Goal: Check status

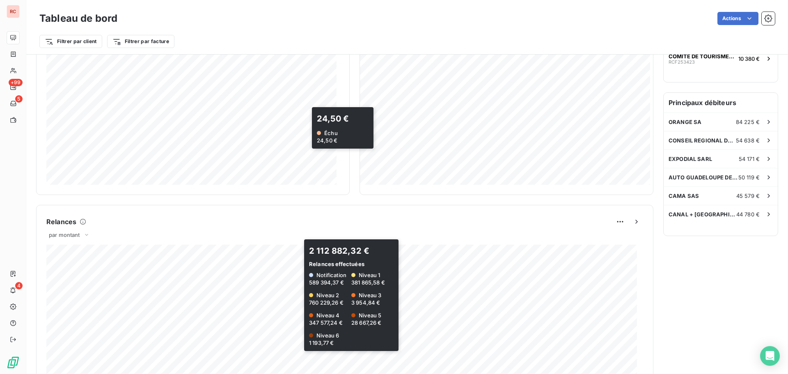
scroll to position [247, 0]
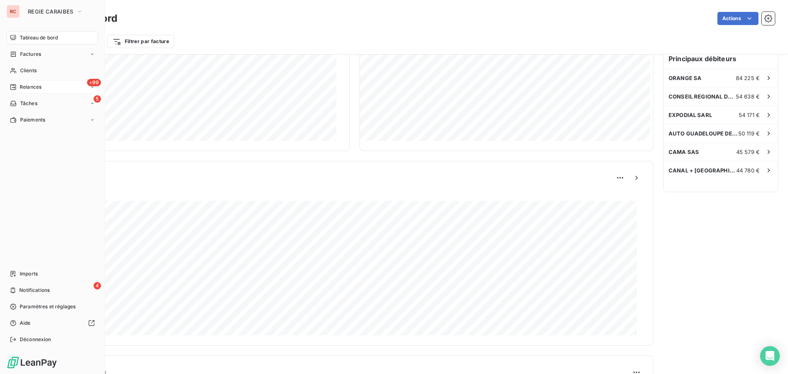
click at [29, 86] on span "Relances" at bounding box center [31, 86] width 22 height 7
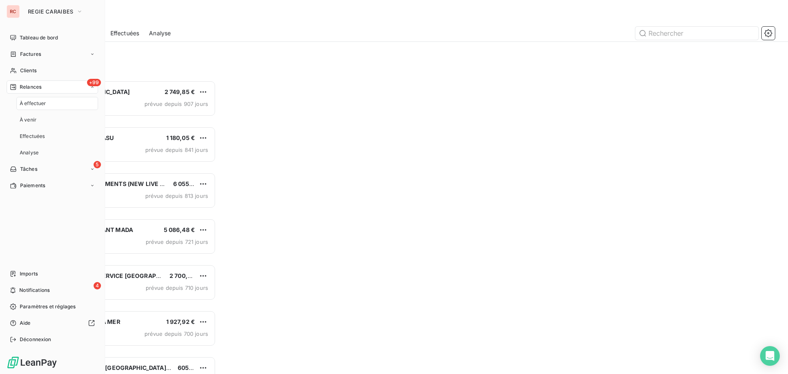
scroll to position [287, 170]
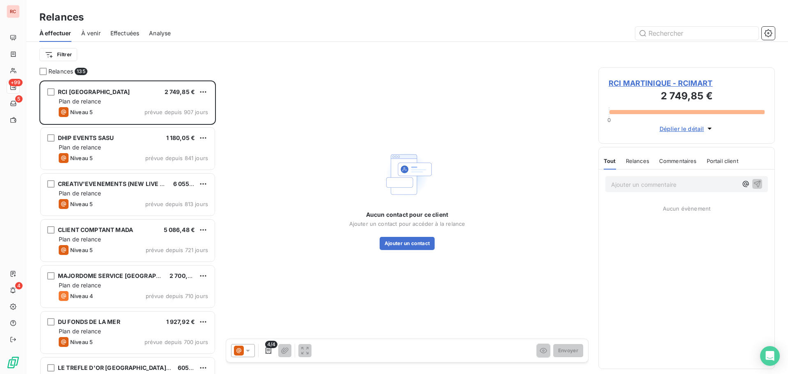
click at [172, 53] on div "Filtrer" at bounding box center [406, 55] width 735 height 16
click at [57, 56] on html "RC +99 5 4 Relances À effectuer À venir Effectuées Analyse Filtrer Relances 135…" at bounding box center [394, 187] width 788 height 374
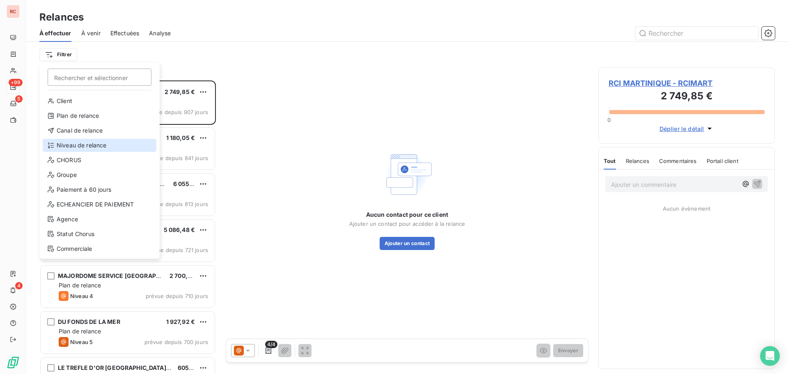
click at [64, 142] on div "Niveau de relance" at bounding box center [100, 145] width 114 height 13
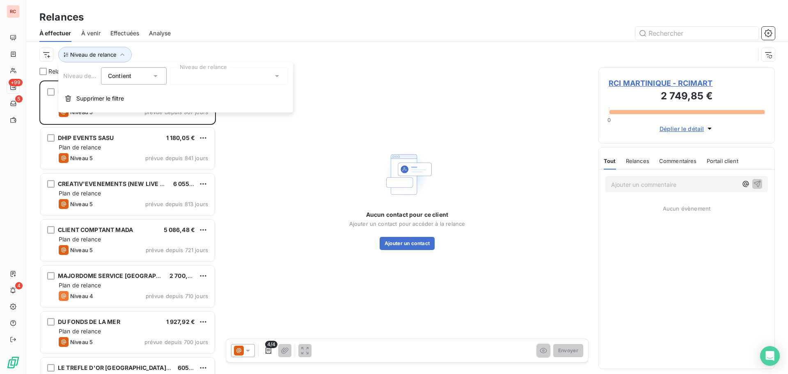
click at [209, 78] on div at bounding box center [229, 75] width 118 height 17
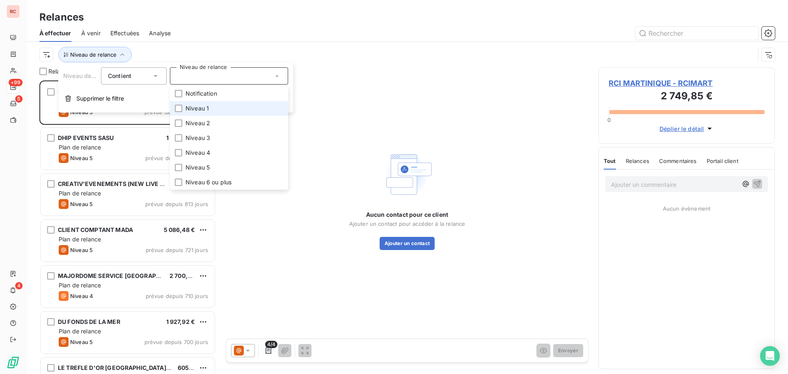
click at [191, 108] on span "Niveau 1" at bounding box center [196, 108] width 23 height 8
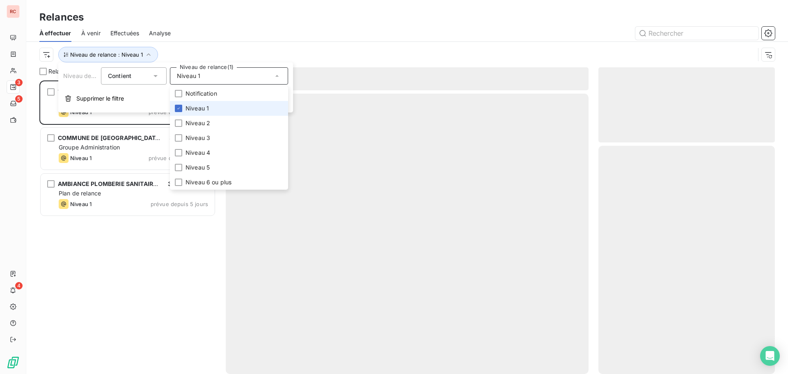
scroll to position [287, 170]
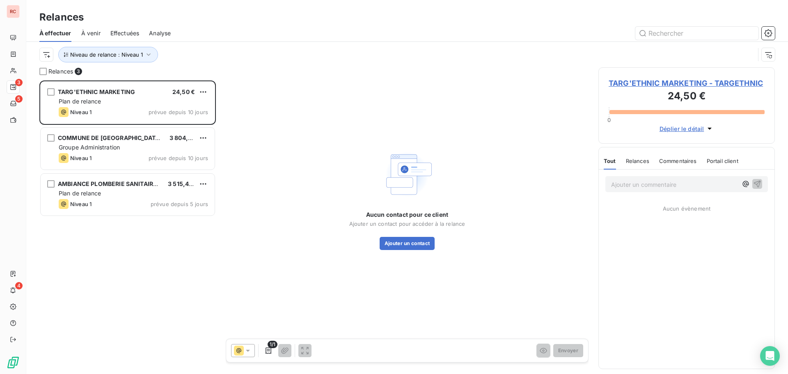
click at [138, 286] on div "TARG'ETHNIC MARKETING 24,50 € Plan de relance Niveau 1 prévue depuis 10 jours C…" at bounding box center [127, 226] width 176 height 293
click at [316, 97] on div "Aucun contact pour ce client Ajouter un contact pour accéder à la relance Ajout…" at bounding box center [407, 198] width 363 height 263
